Goal: Navigation & Orientation: Find specific page/section

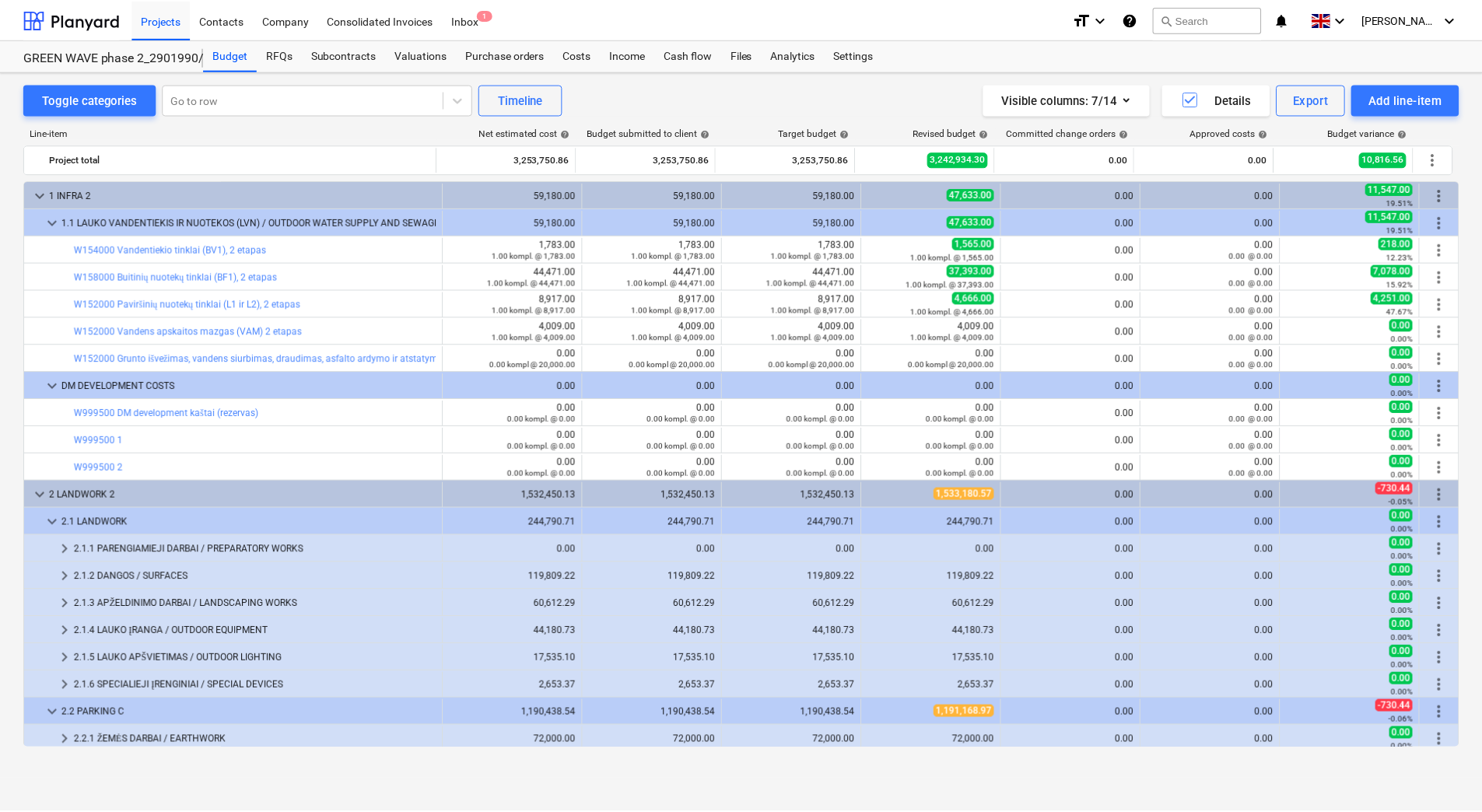
scroll to position [529, 0]
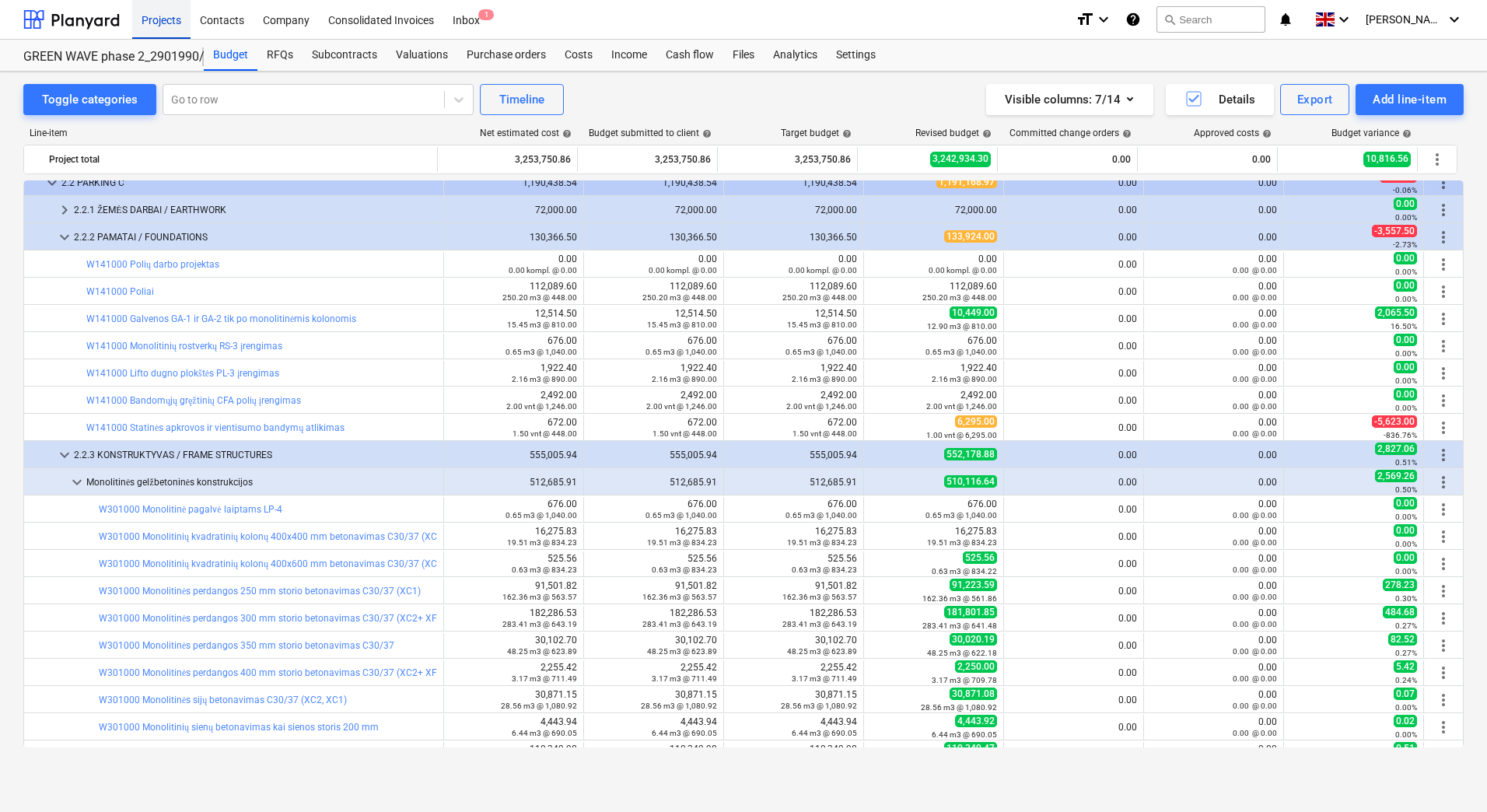
click at [165, 14] on div "Projects" at bounding box center [160, 19] width 58 height 39
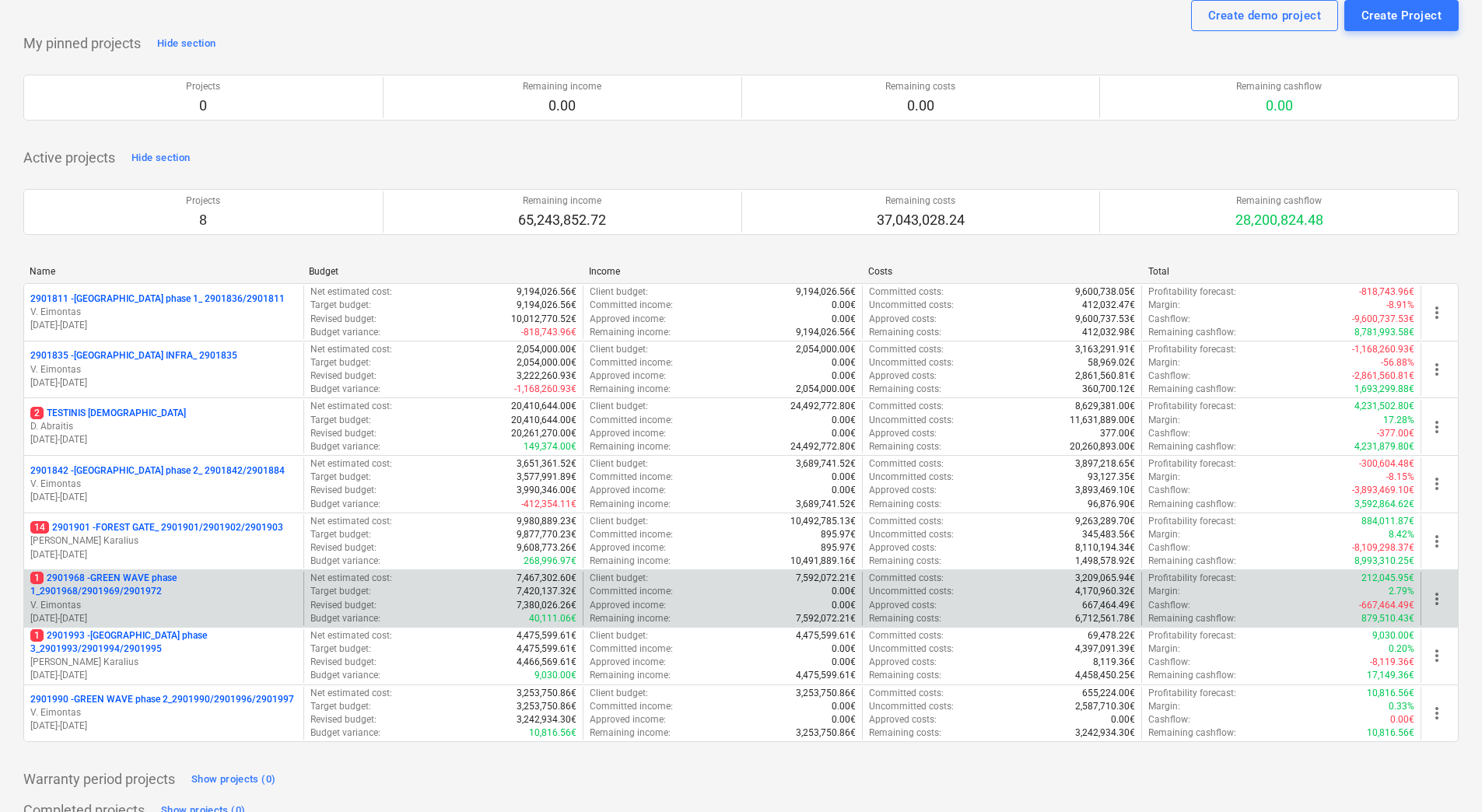
scroll to position [78, 0]
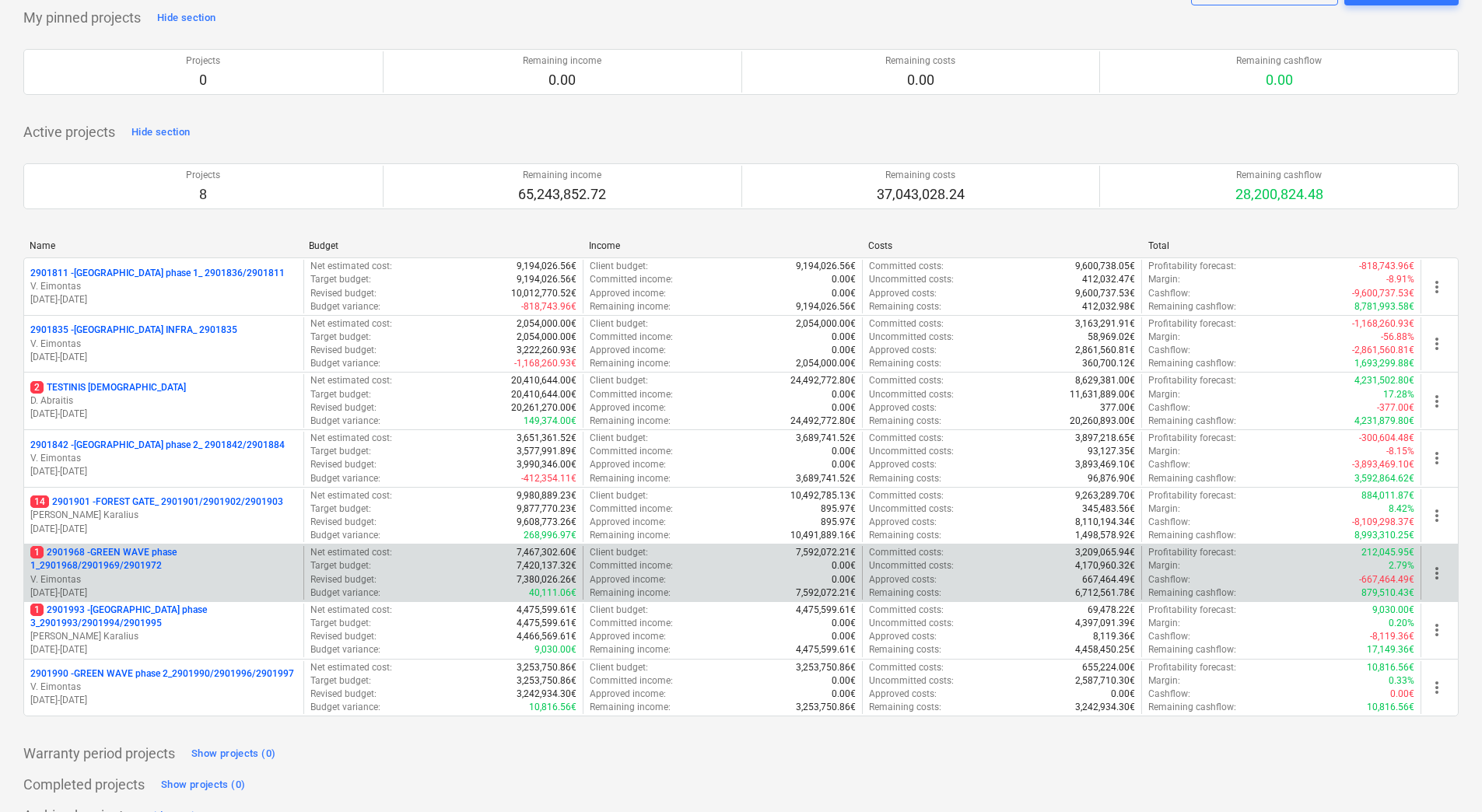
click at [166, 557] on p "1 2901968 - GREEN WAVE phase 1_2901968/2901969/2901972" at bounding box center [163, 559] width 267 height 27
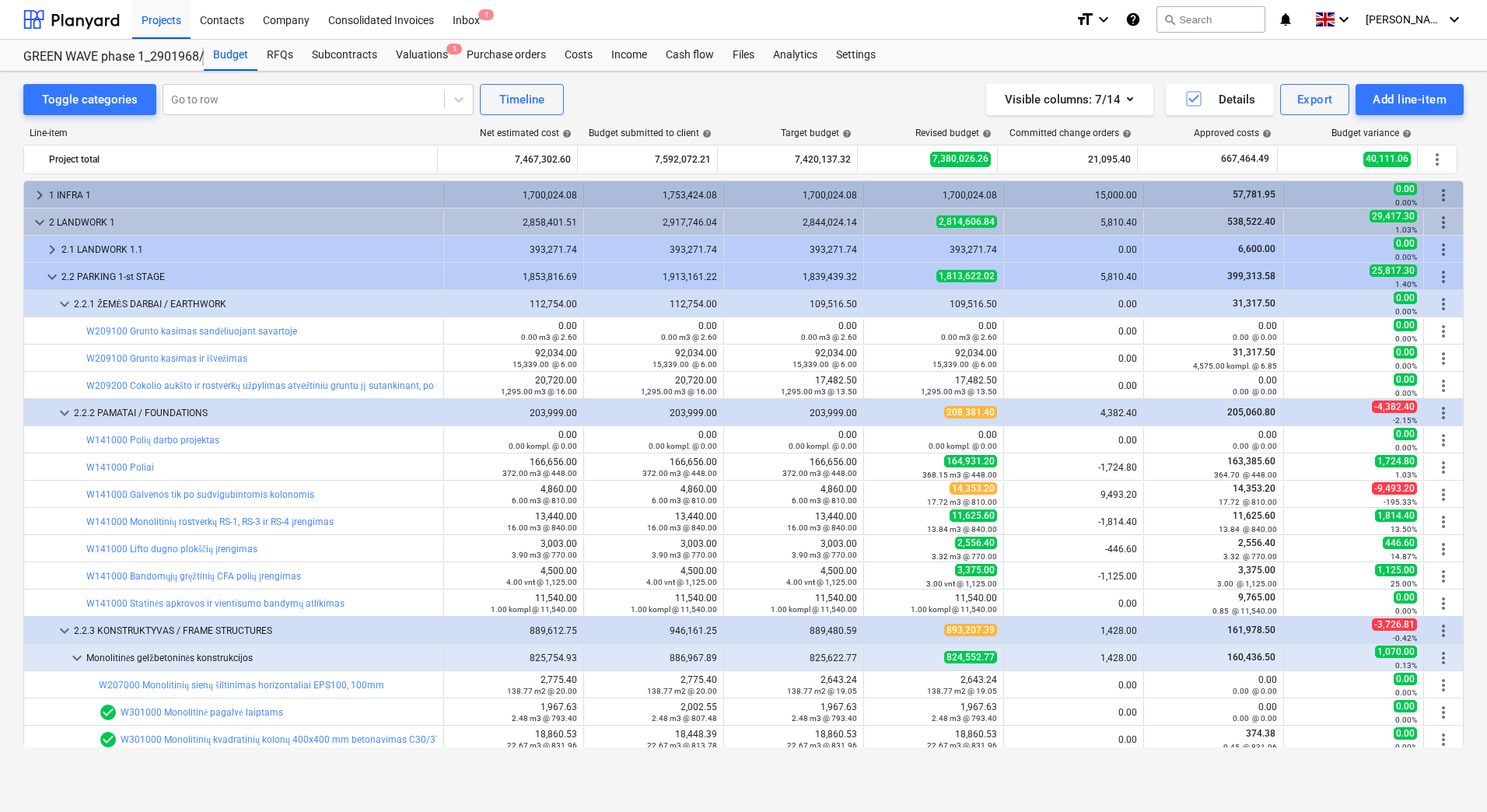
click at [144, 187] on div "1 INFRA 1" at bounding box center [242, 195] width 388 height 25
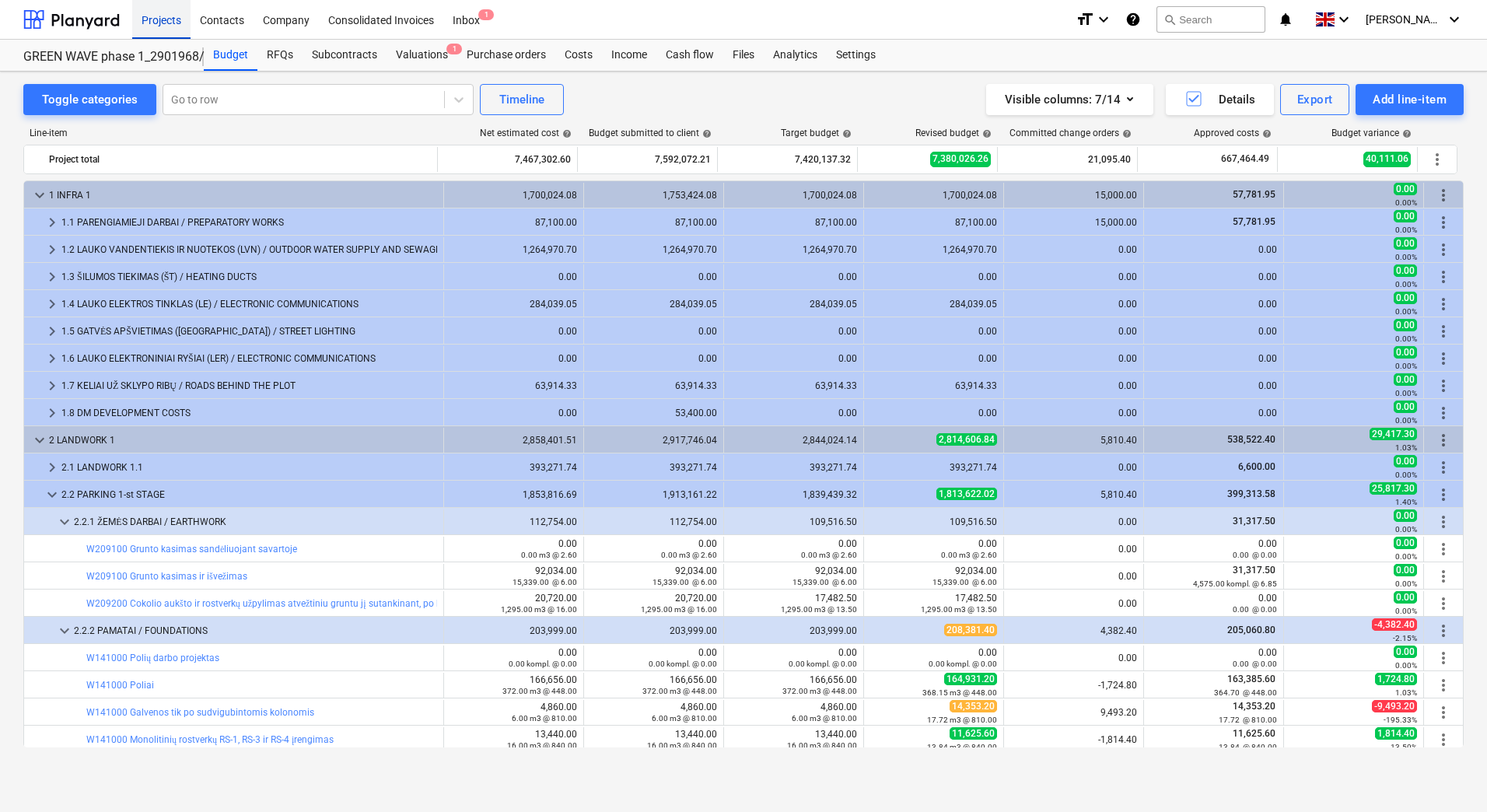
click at [175, 9] on div "Projects" at bounding box center [160, 19] width 58 height 39
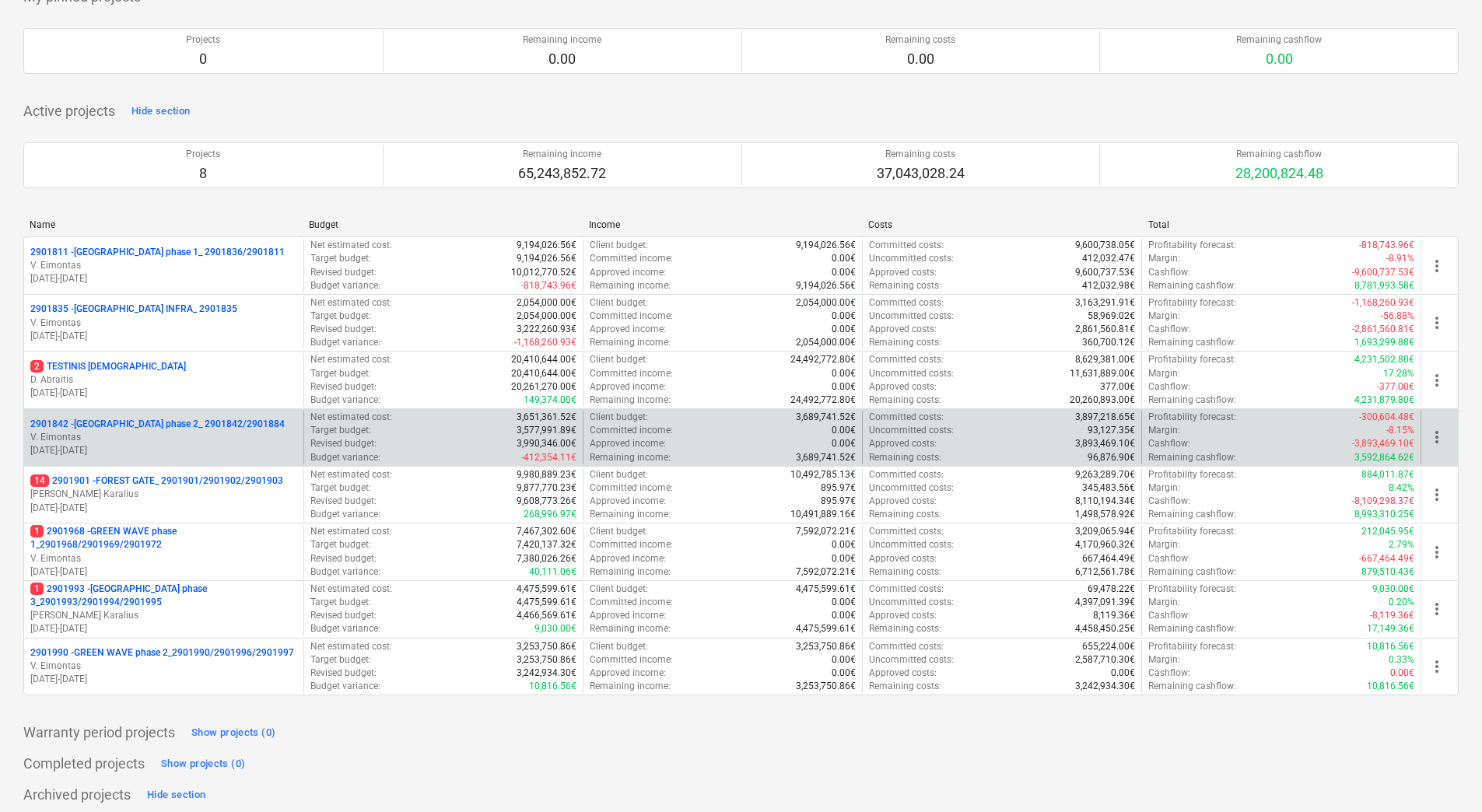
scroll to position [234, 0]
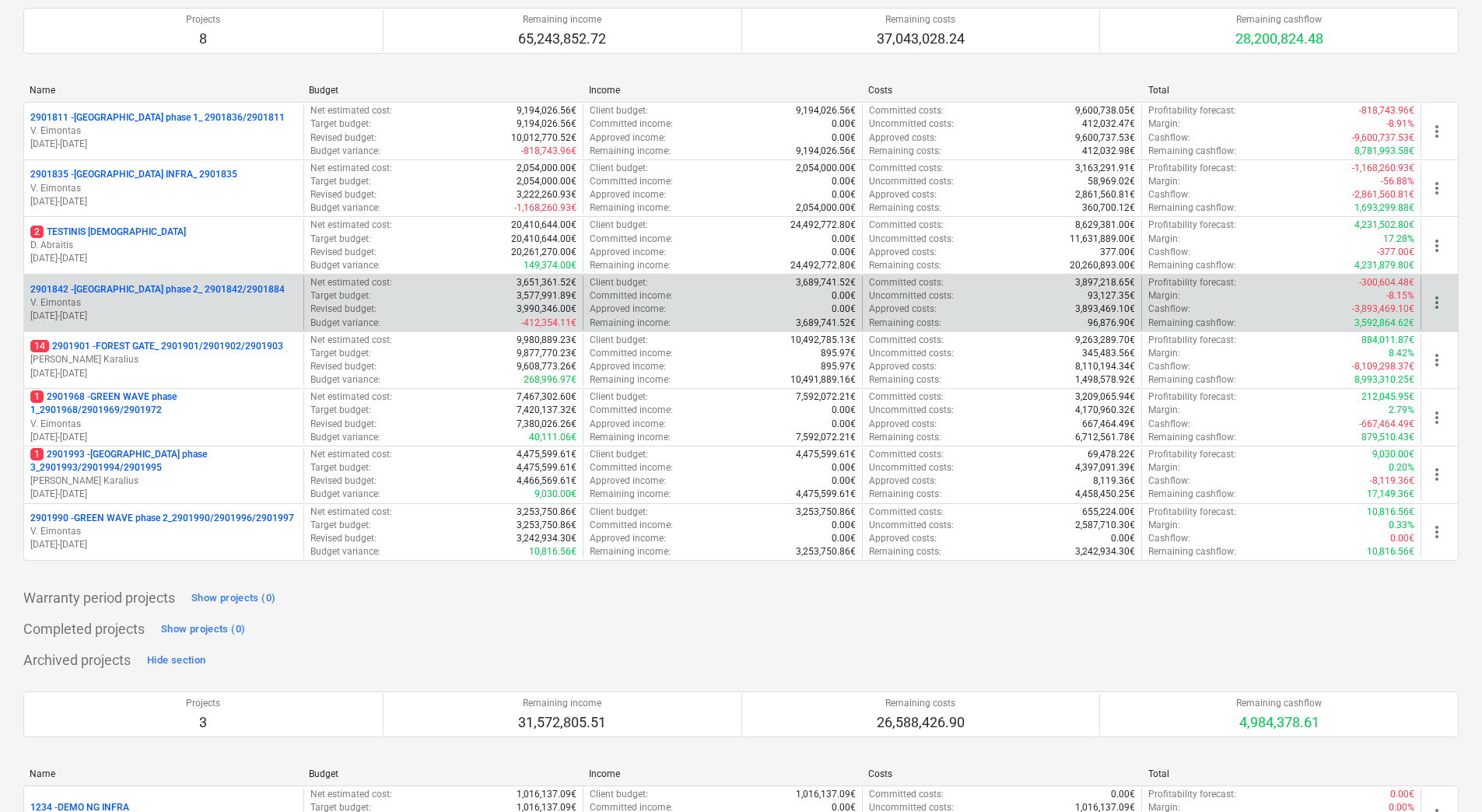
click at [174, 521] on p "2901990 - GREEN WAVE phase 2_2901990/2901996/2901997" at bounding box center [162, 518] width 264 height 13
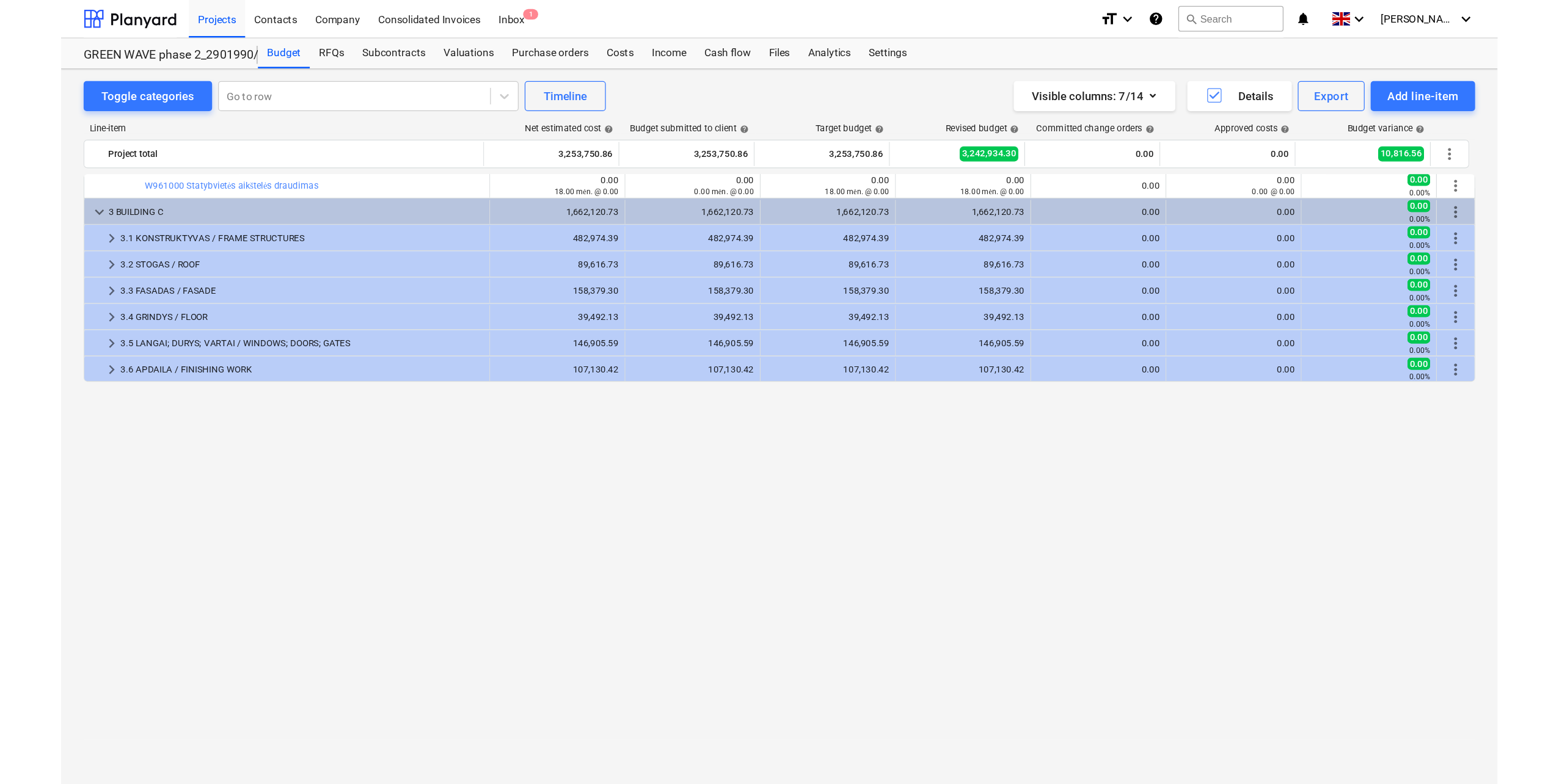
scroll to position [1454, 0]
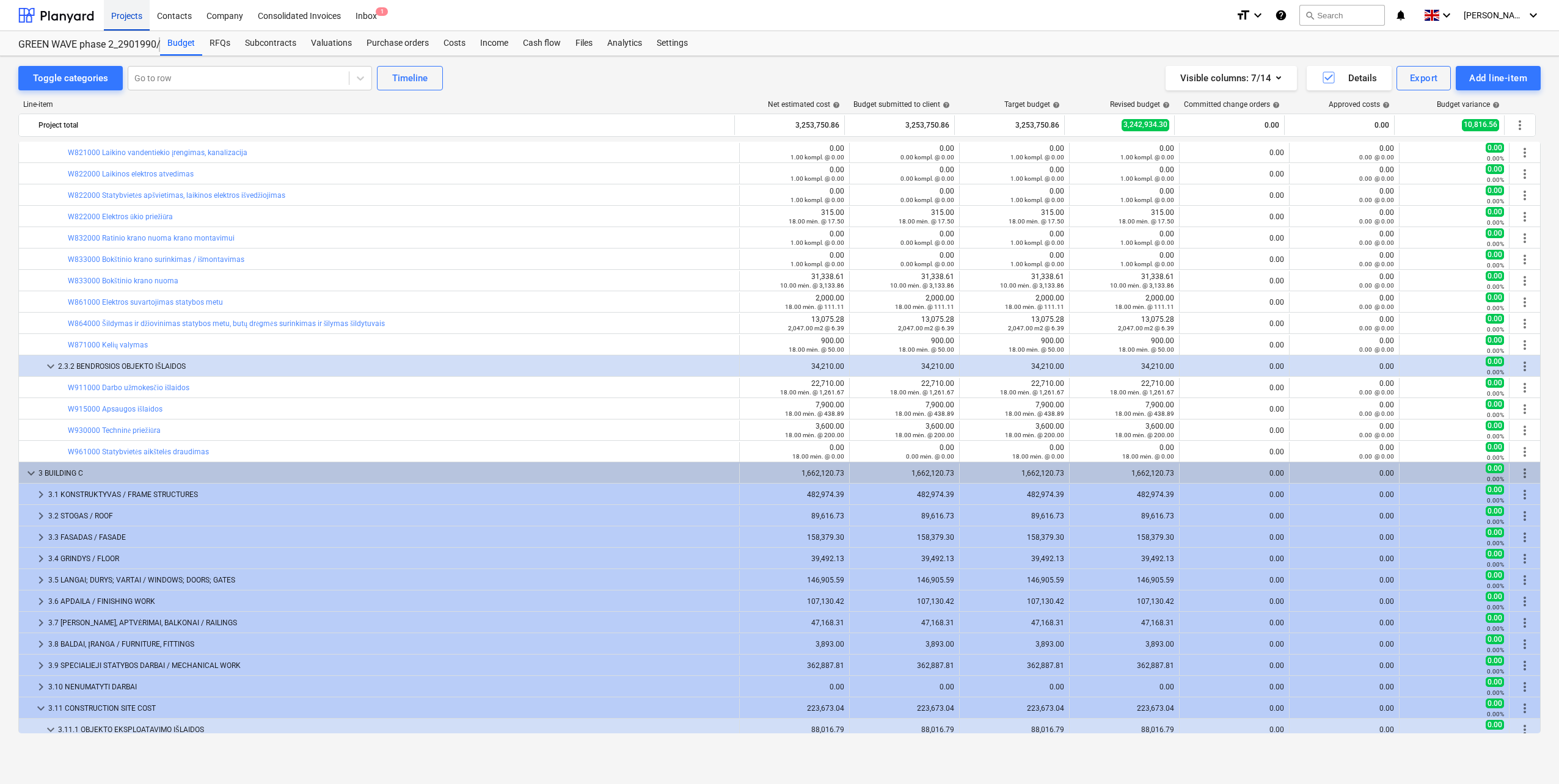
click at [130, 17] on div "Projects" at bounding box center [126, 15] width 46 height 31
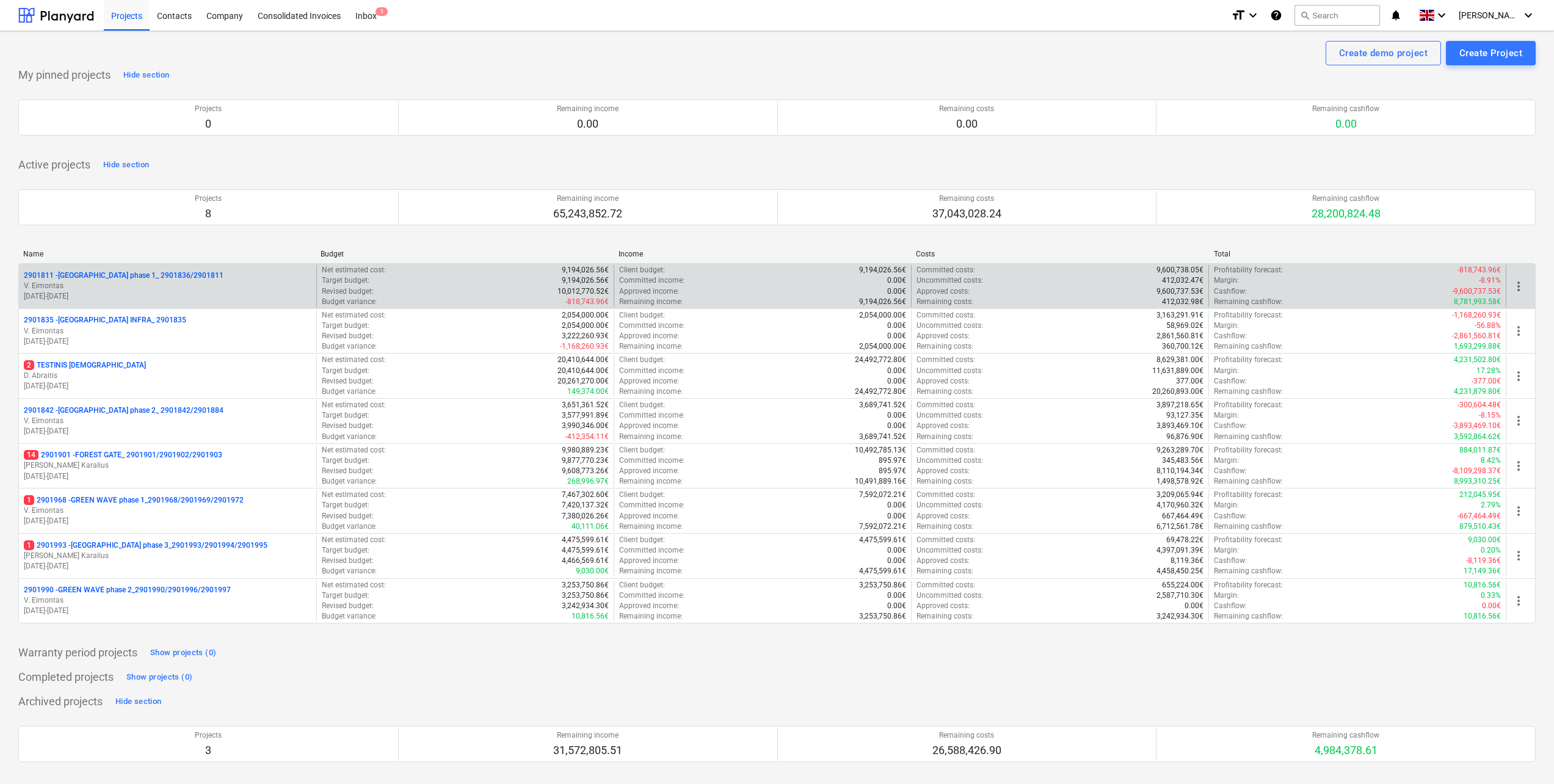
click at [136, 287] on p "V. Eimontas" at bounding box center [167, 286] width 288 height 10
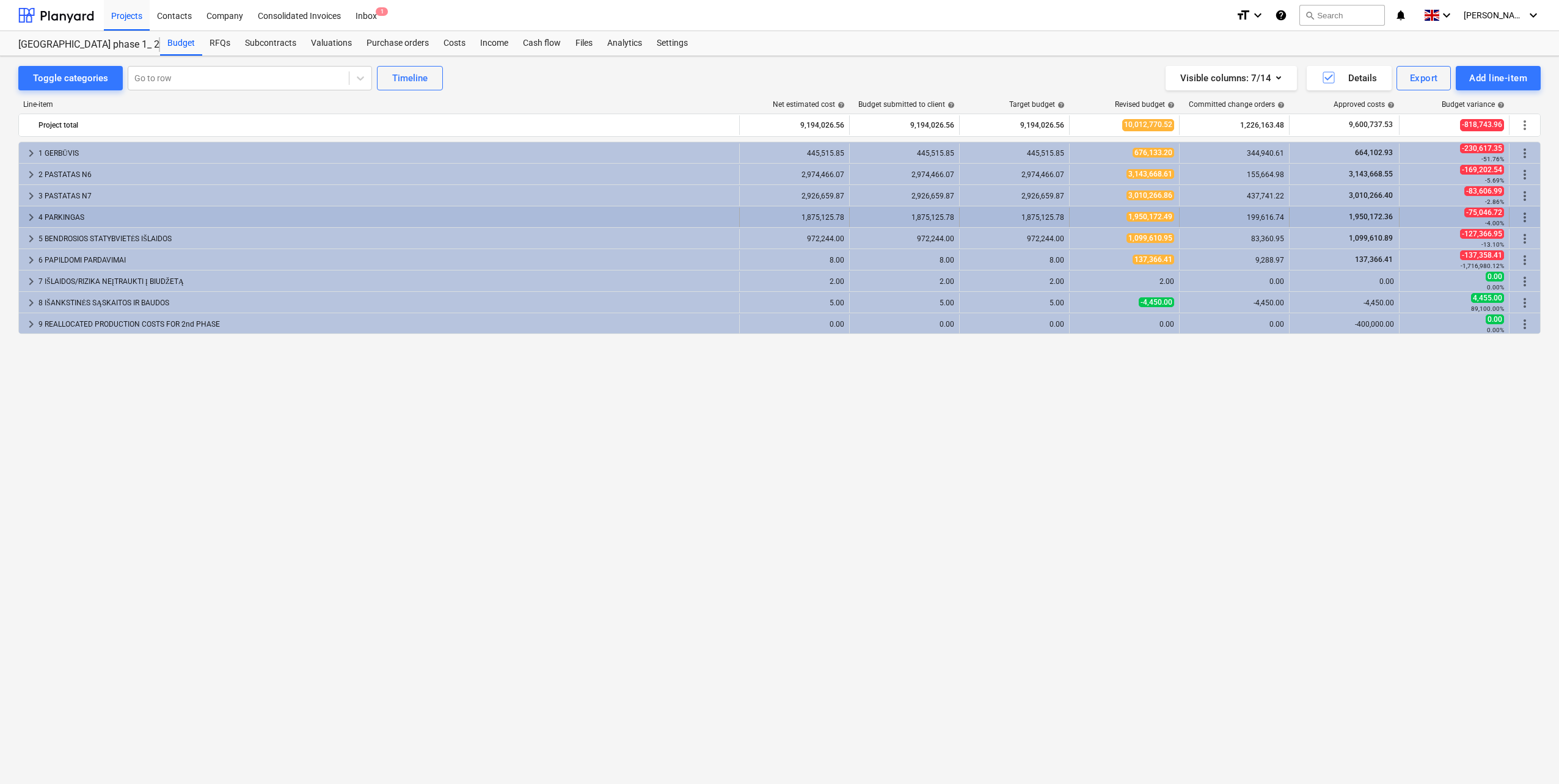
click at [88, 211] on div "4 PARKINGAS" at bounding box center [387, 218] width 696 height 20
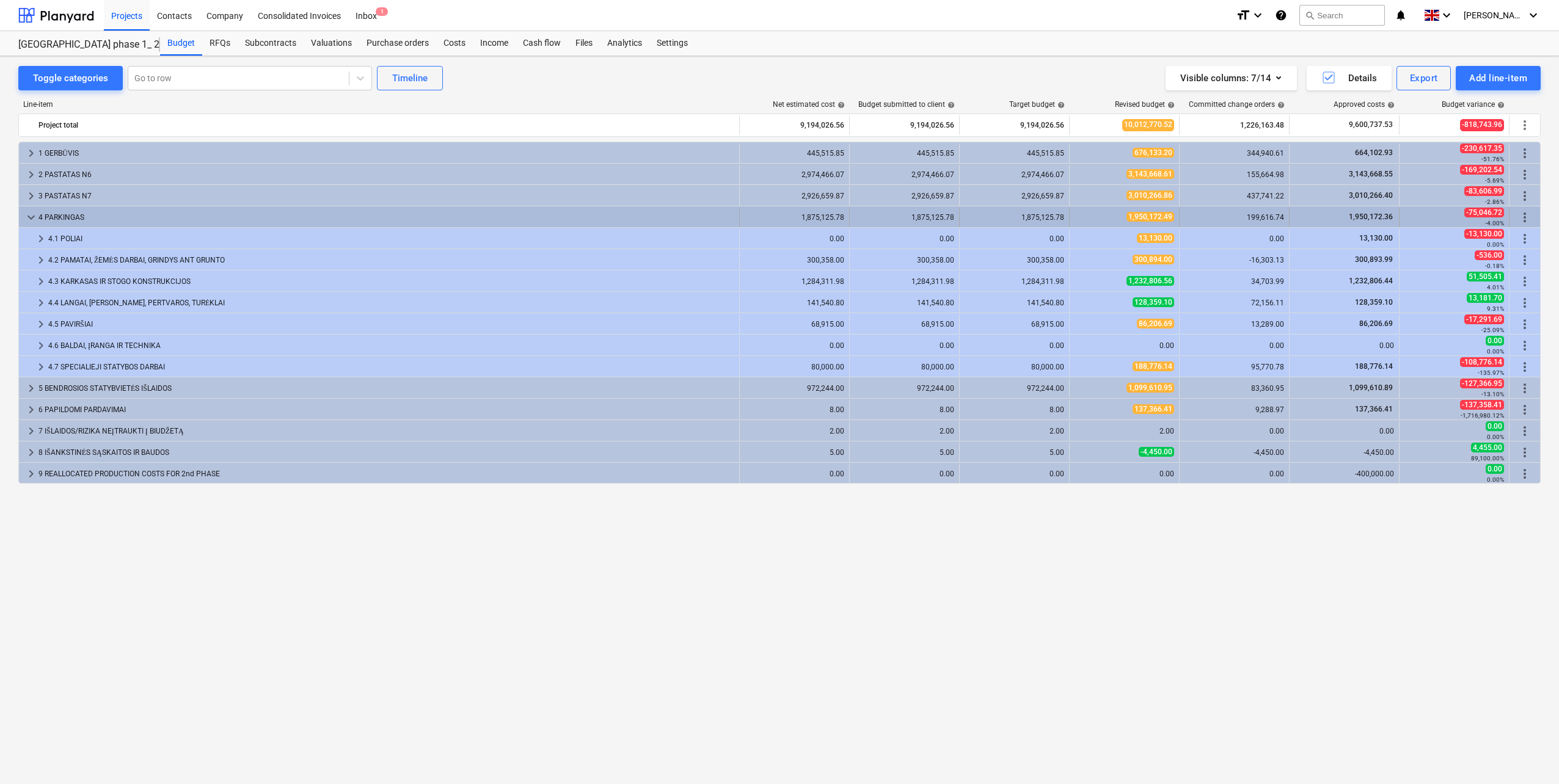
click at [81, 208] on div "4 PARKINGAS" at bounding box center [387, 218] width 696 height 20
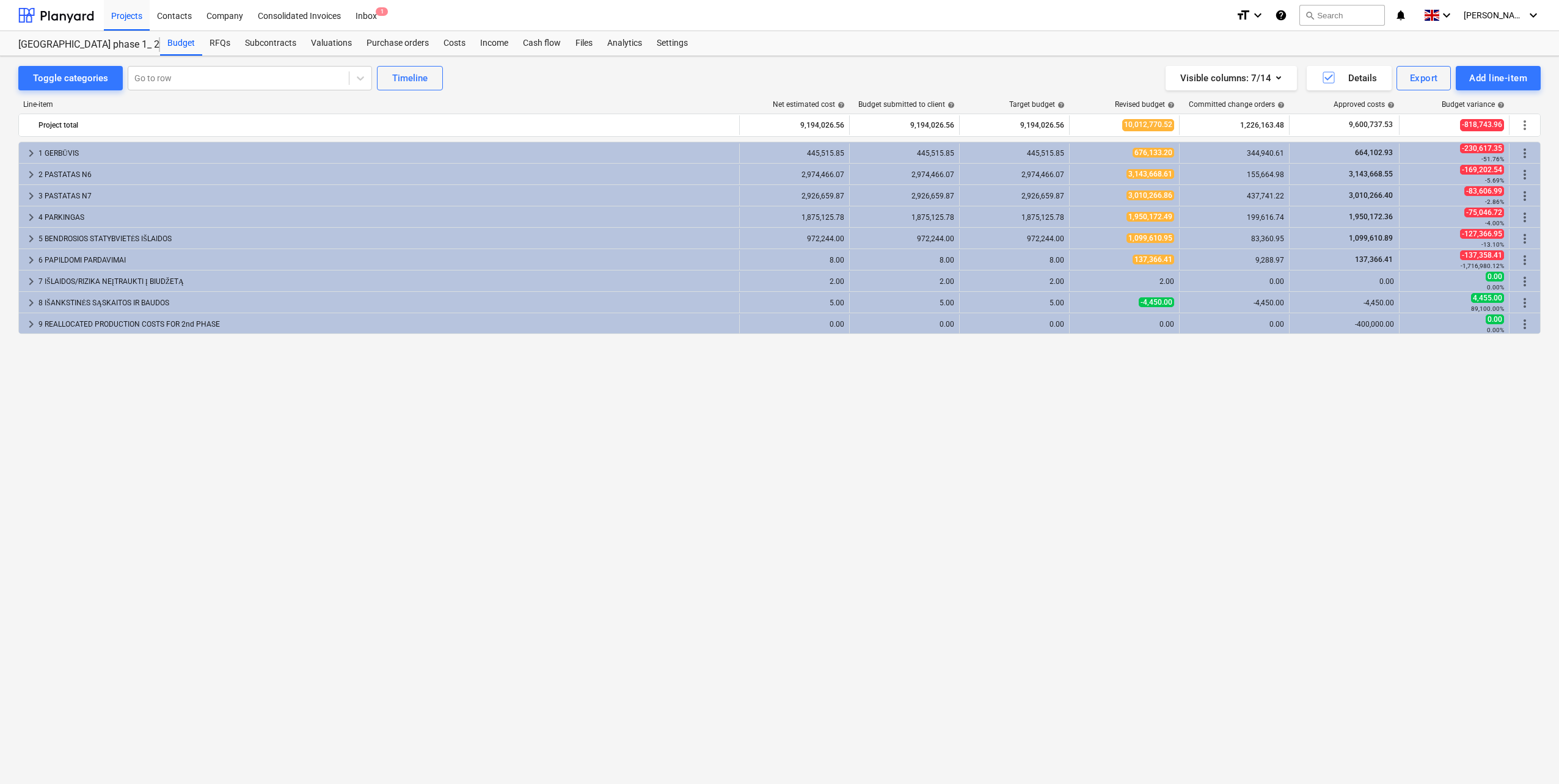
click at [81, 208] on div "4 PARKINGAS" at bounding box center [387, 218] width 696 height 20
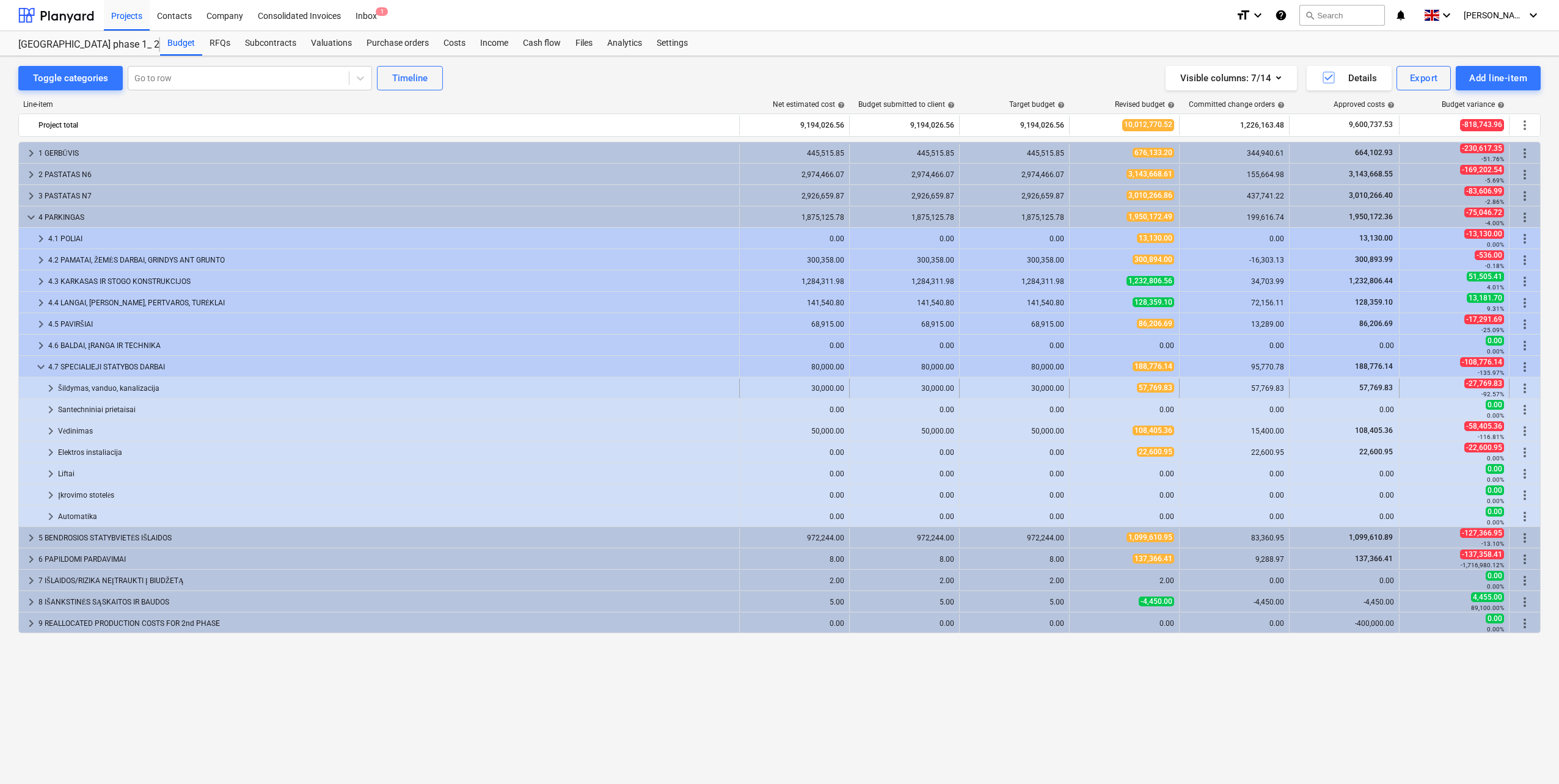
click at [50, 388] on span "keyboard_arrow_right" at bounding box center [50, 388] width 15 height 15
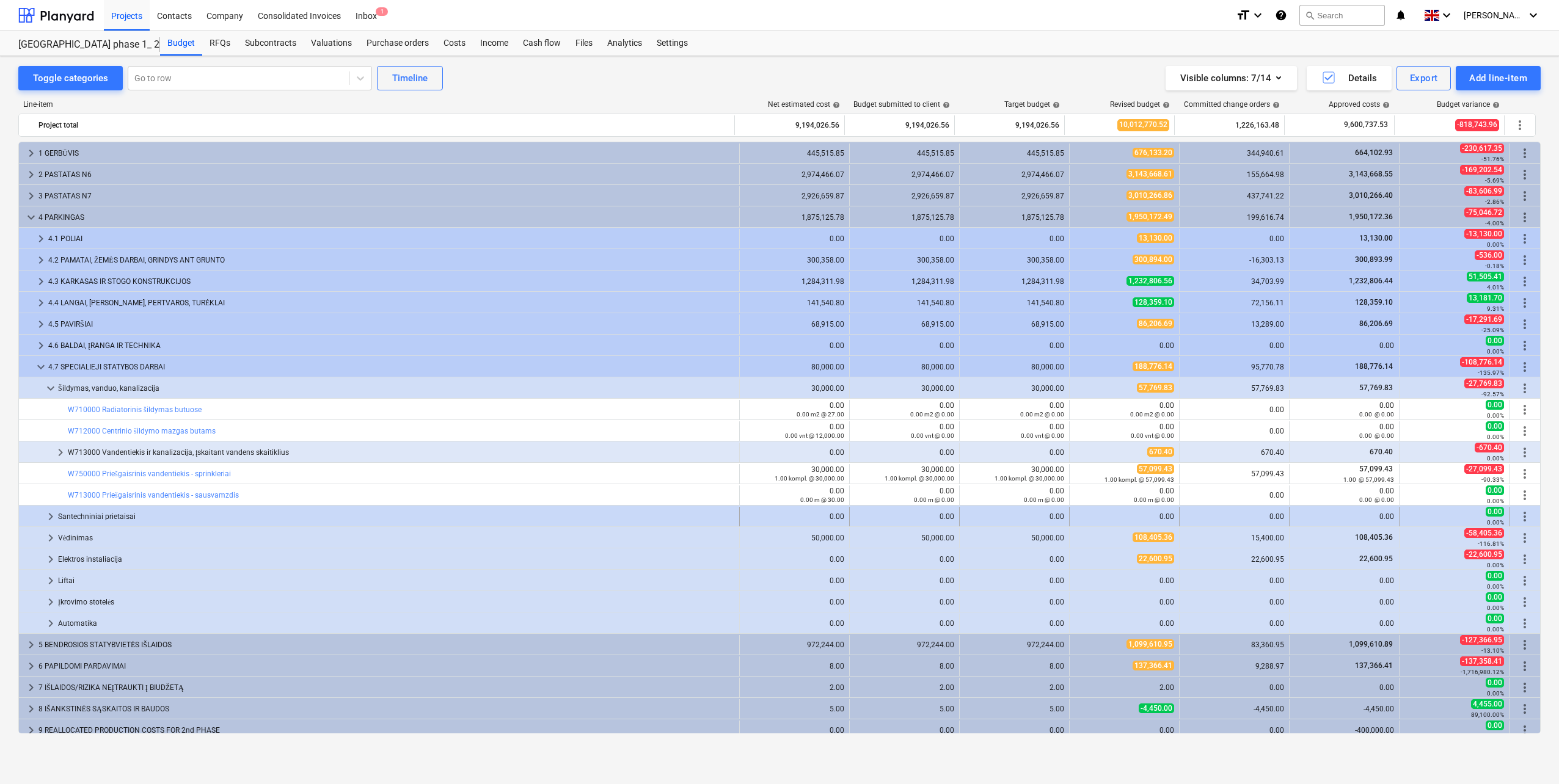
click at [50, 519] on span "keyboard_arrow_right" at bounding box center [50, 517] width 15 height 15
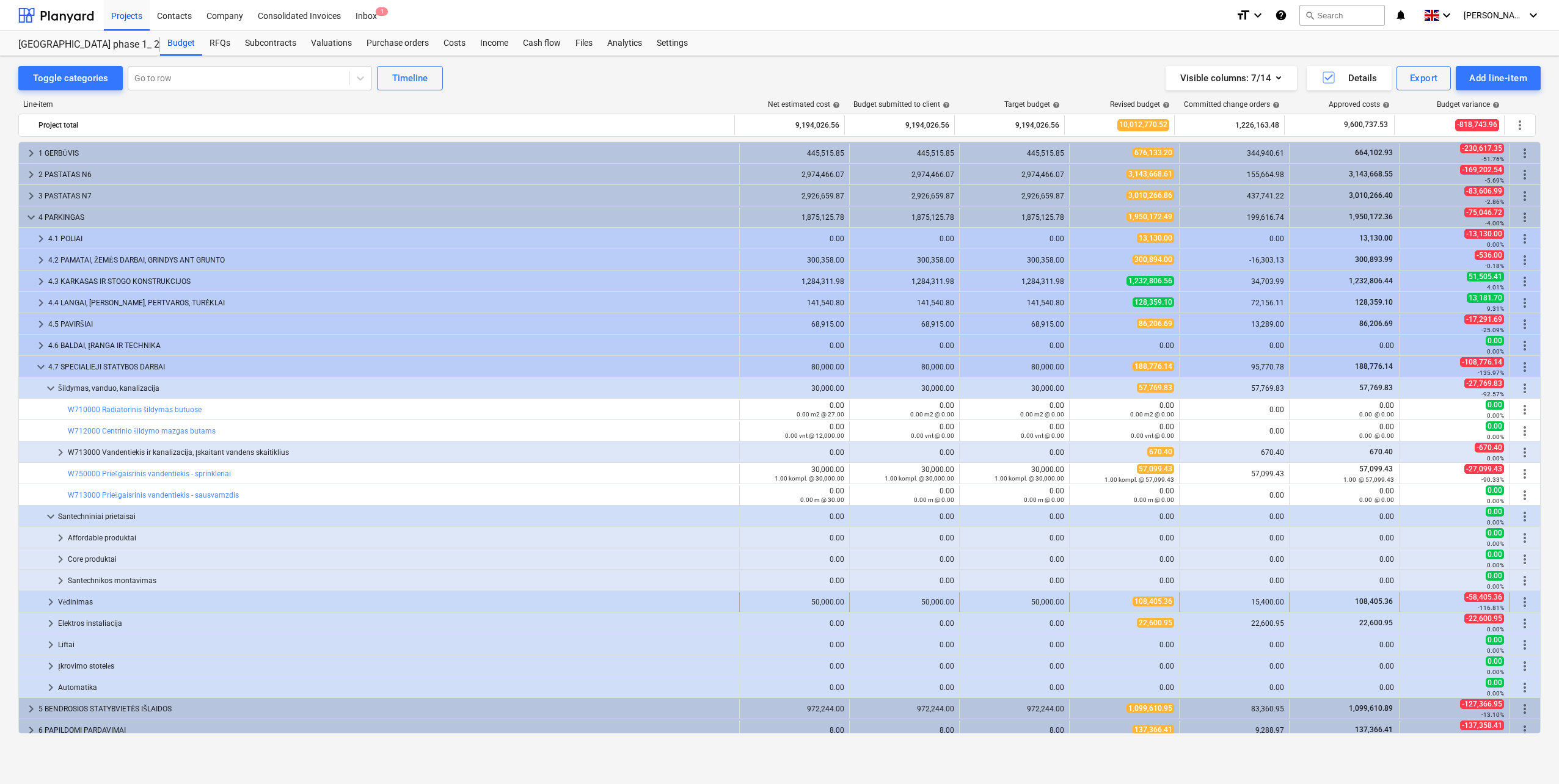
click at [51, 602] on span "keyboard_arrow_right" at bounding box center [50, 602] width 15 height 15
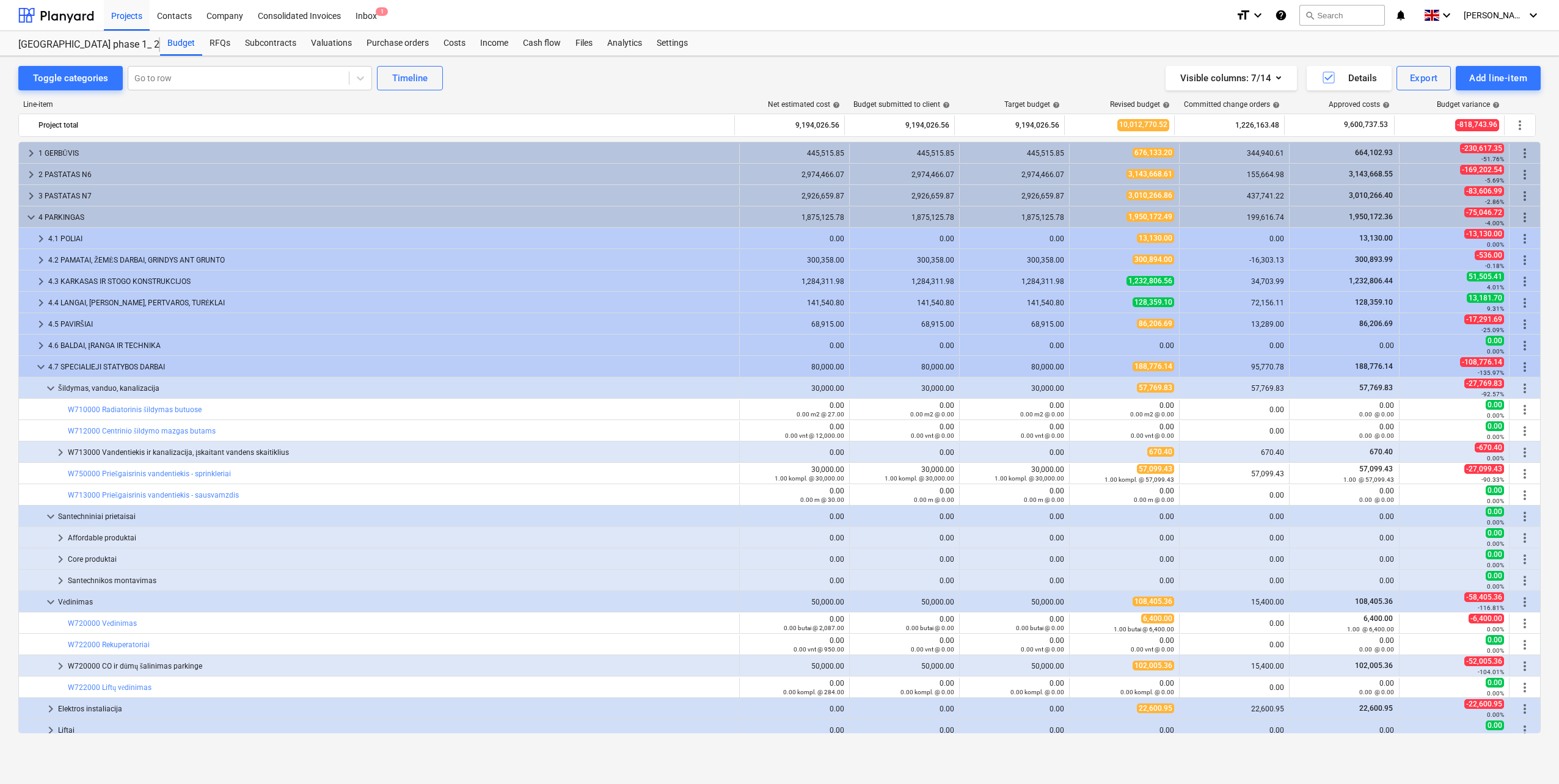
click at [999, 77] on div "Visible columns : 7/14 Details Export Add line-item" at bounding box center [1173, 78] width 735 height 24
click at [464, 96] on div "Line-item Net estimated cost help Budget submitted to client help Target budget…" at bounding box center [780, 419] width 1523 height 657
